Goal: Task Accomplishment & Management: Manage account settings

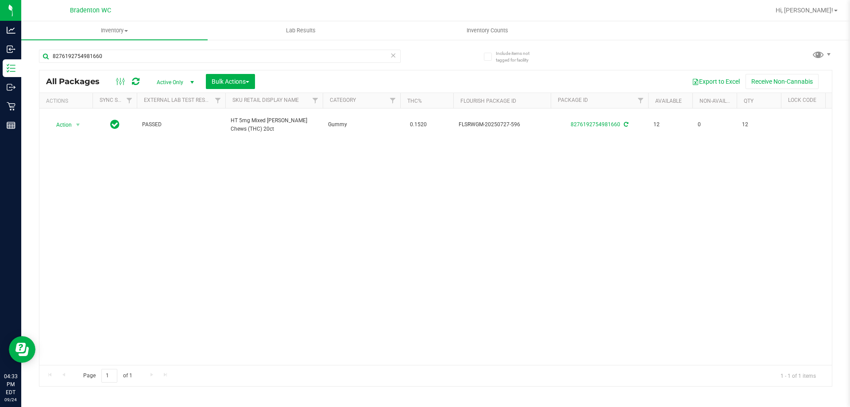
click at [127, 49] on div "8276192754981660" at bounding box center [237, 56] width 396 height 28
click at [123, 55] on input "8276192754981660" at bounding box center [219, 56] width 361 height 13
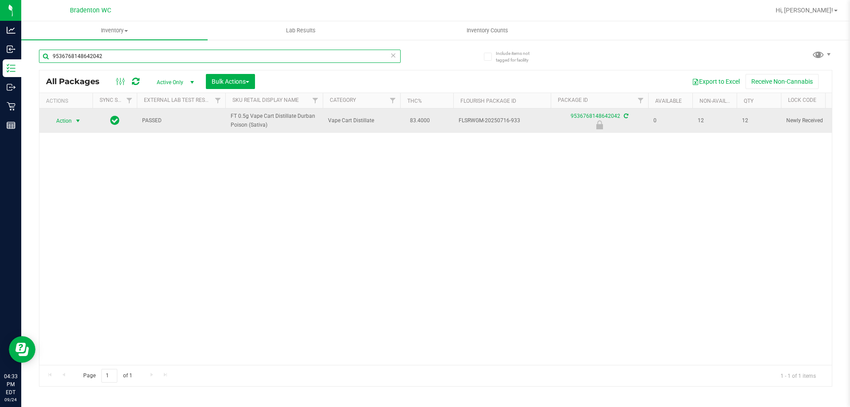
type input "9536768148642042"
click at [81, 124] on span "select" at bounding box center [77, 120] width 7 height 7
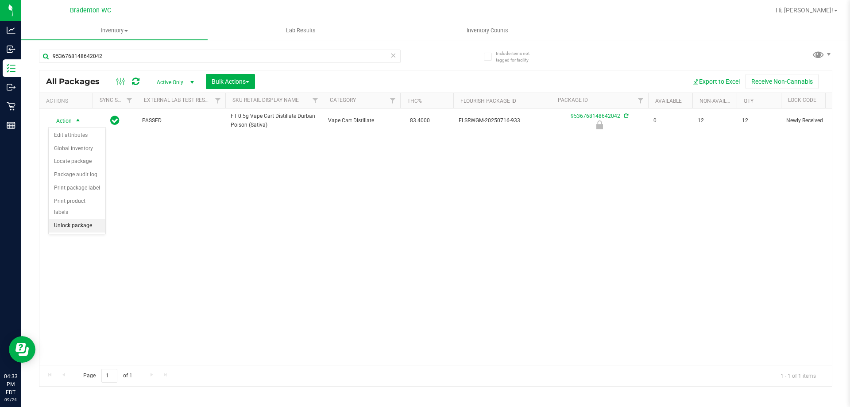
click at [75, 219] on li "Unlock package" at bounding box center [77, 225] width 57 height 13
click at [834, 11] on span at bounding box center [836, 11] width 4 height 2
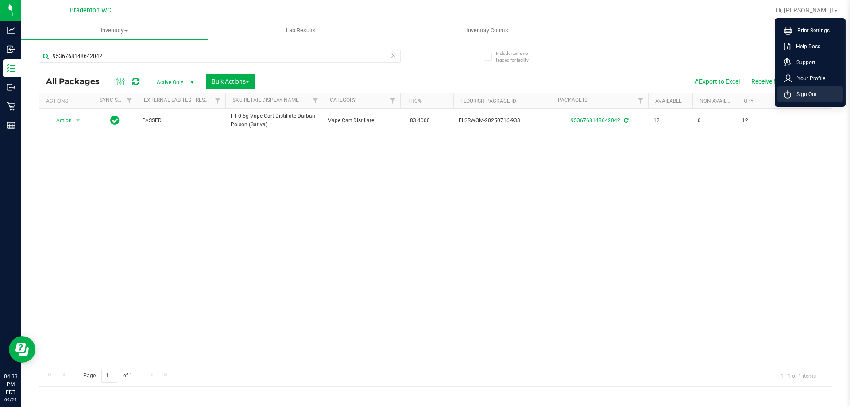
click at [800, 91] on span "Sign Out" at bounding box center [804, 94] width 26 height 9
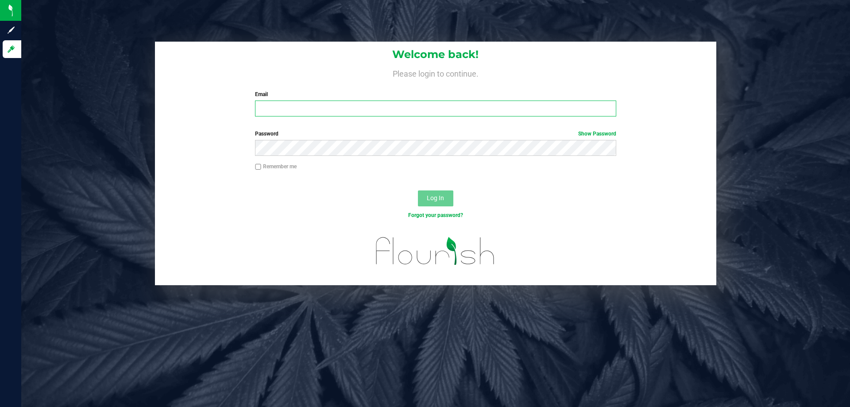
click at [362, 109] on input "Email" at bounding box center [435, 108] width 361 height 16
type input "[EMAIL_ADDRESS][DOMAIN_NAME]"
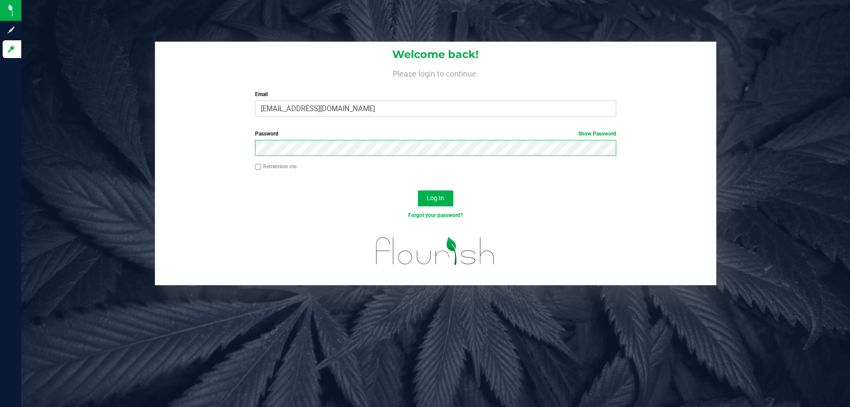
click at [418, 190] on button "Log In" at bounding box center [435, 198] width 35 height 16
